Goal: Transaction & Acquisition: Purchase product/service

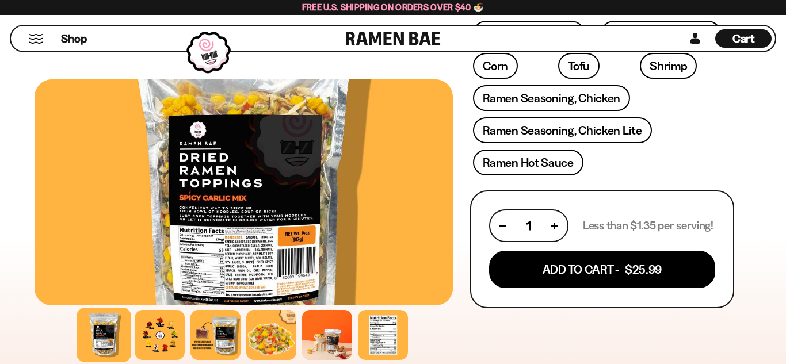
scroll to position [476, 0]
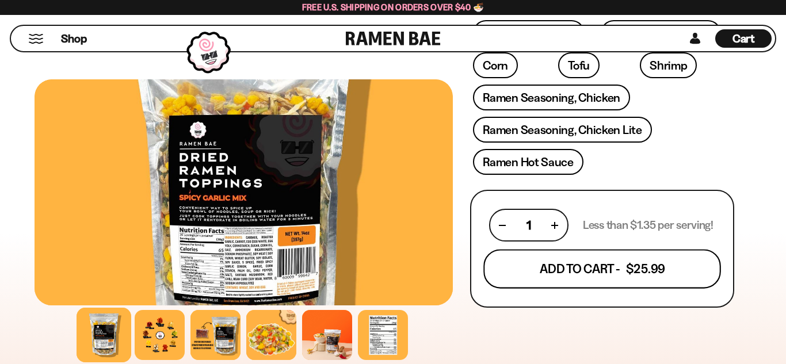
click at [625, 271] on button "Add To Cart - $25.99" at bounding box center [603, 269] width 238 height 39
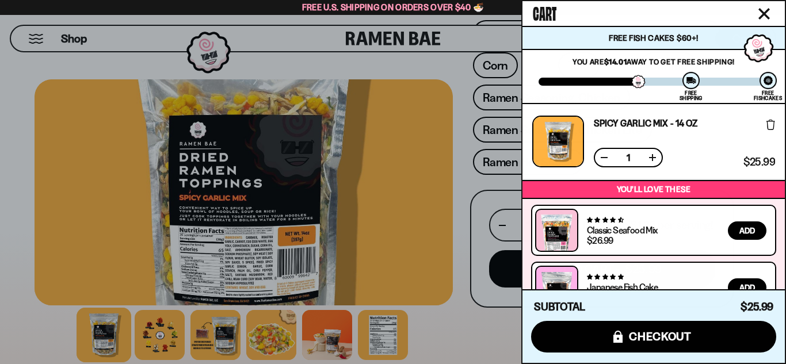
scroll to position [89, 0]
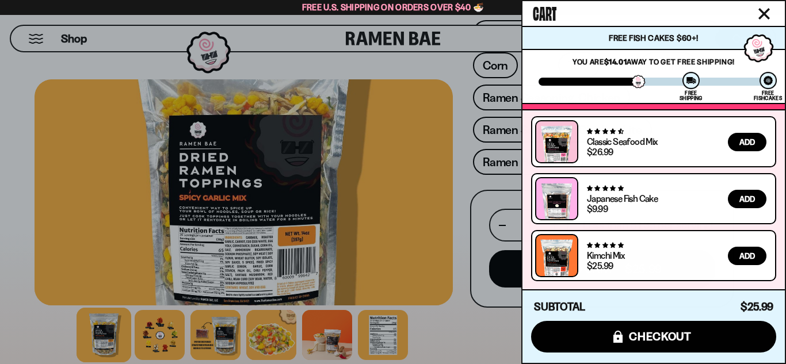
click at [461, 340] on div at bounding box center [393, 182] width 786 height 364
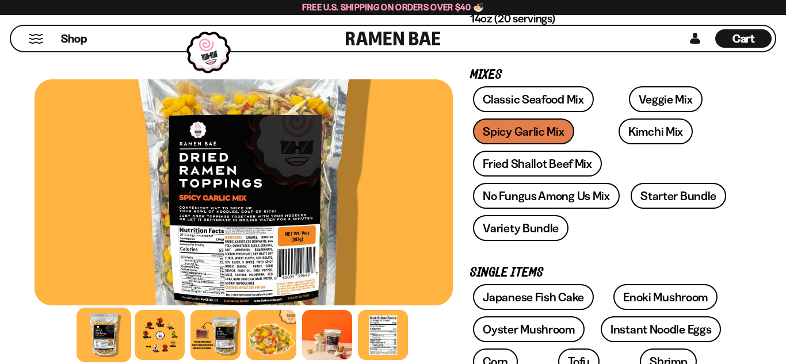
scroll to position [153, 0]
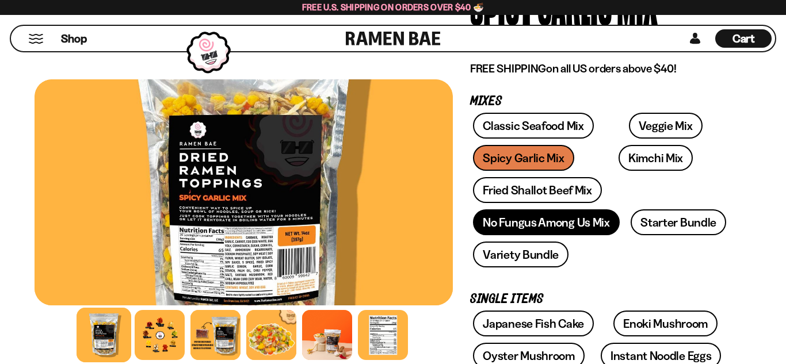
click at [586, 223] on link "No Fungus Among Us Mix" at bounding box center [546, 223] width 146 height 26
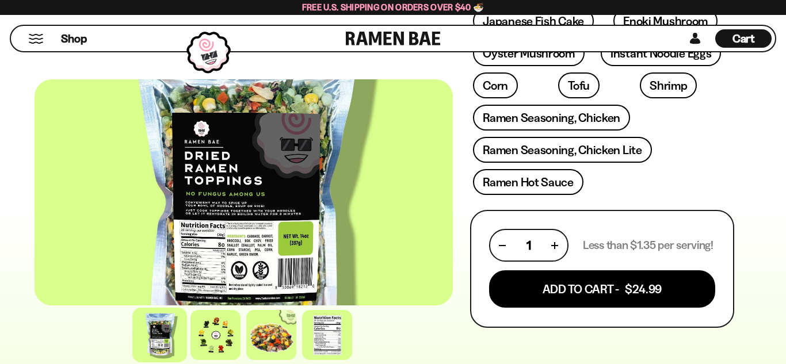
scroll to position [507, 0]
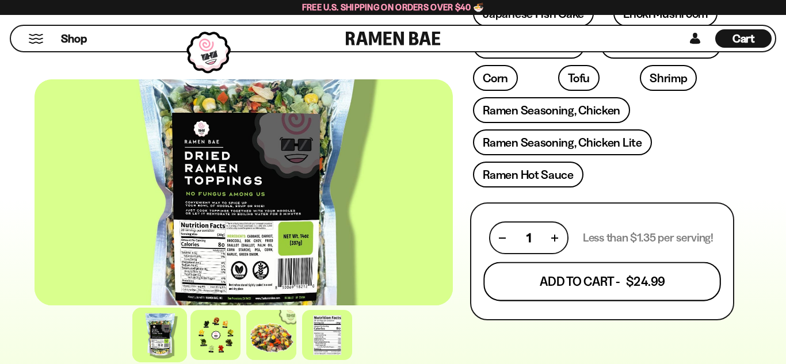
click at [624, 280] on button "Add To Cart - $24.99" at bounding box center [603, 282] width 238 height 39
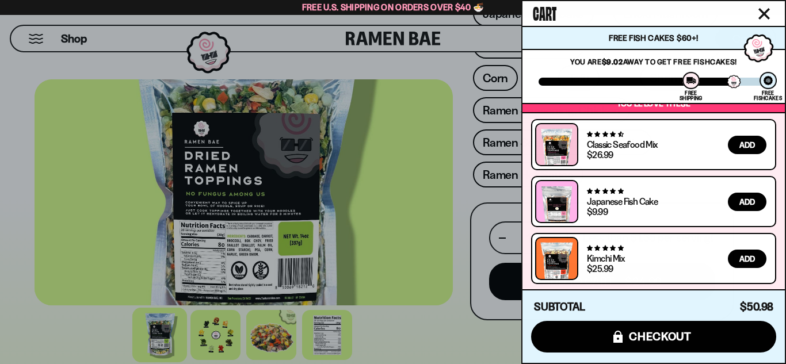
scroll to position [165, 0]
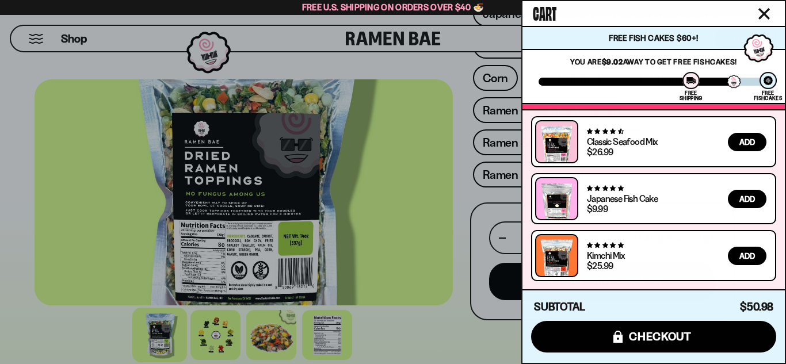
click at [424, 334] on div at bounding box center [393, 182] width 786 height 364
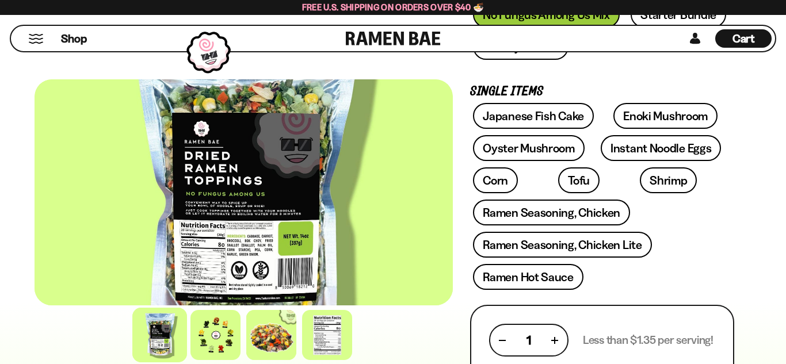
scroll to position [0, 0]
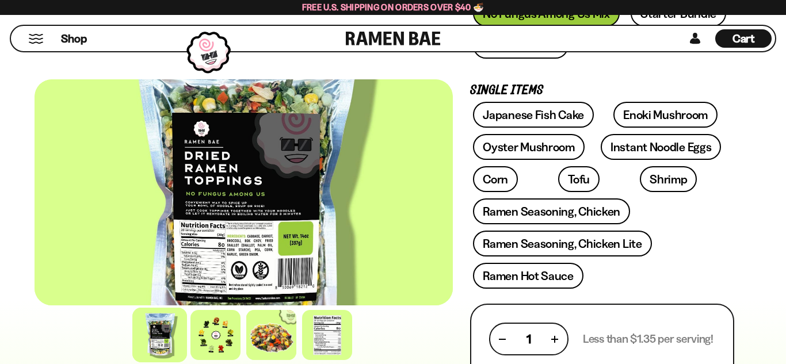
click at [88, 40] on div "Shop" at bounding box center [180, 38] width 332 height 25
click at [40, 34] on button "Mobile Menu Trigger" at bounding box center [36, 39] width 16 height 10
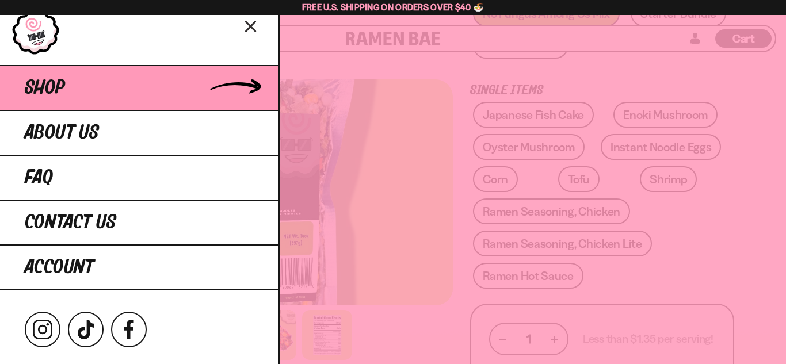
click at [74, 96] on link "Shop" at bounding box center [139, 87] width 279 height 45
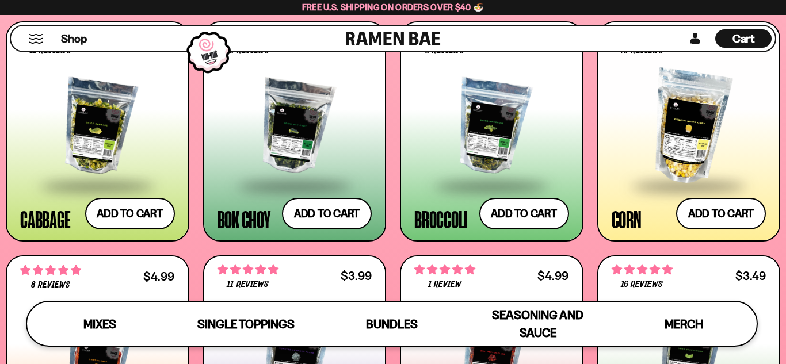
scroll to position [1734, 0]
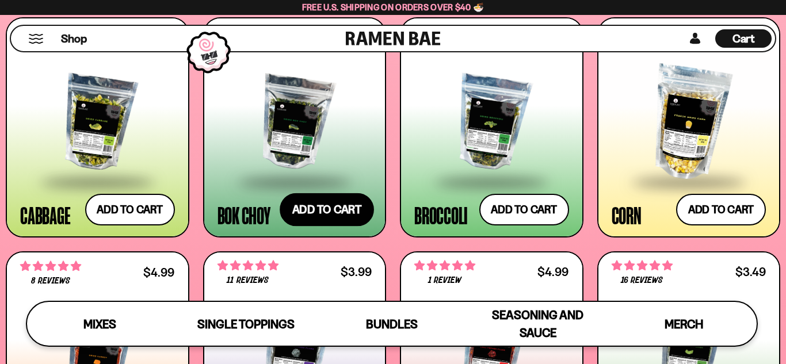
click at [345, 214] on button "Add to cart Add ― Regular price $5.49 Regular price Sale price $5.49 Unit price…" at bounding box center [327, 209] width 94 height 33
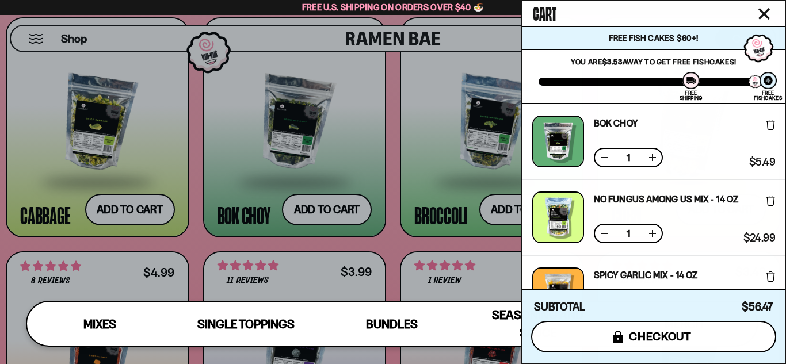
click at [682, 340] on span "checkout" at bounding box center [660, 336] width 63 height 13
